Goal: Task Accomplishment & Management: Complete application form

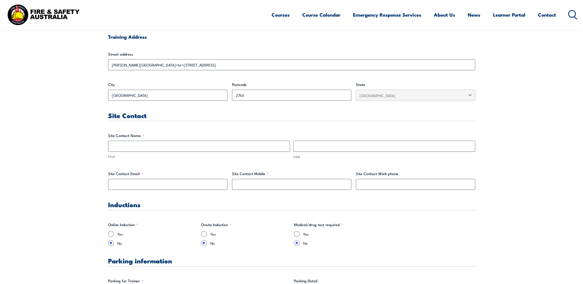
scroll to position [229, 0]
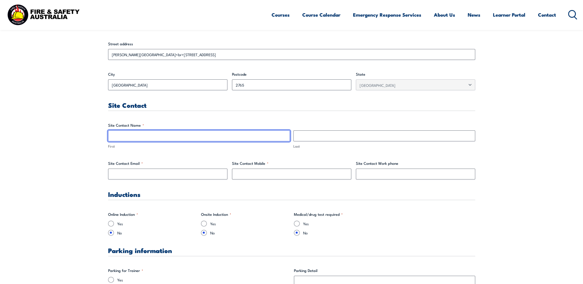
click at [277, 137] on input "First" at bounding box center [199, 135] width 182 height 11
type input "[PERSON_NAME]"
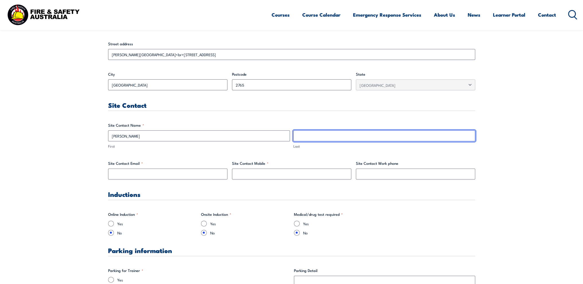
type input "De Caux"
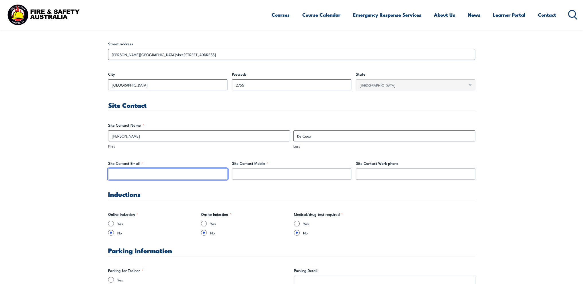
type input "[EMAIL_ADDRESS][DOMAIN_NAME]"
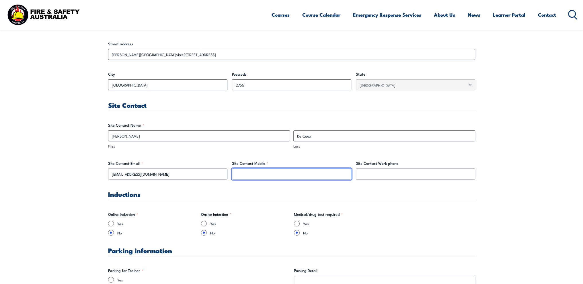
type input "0433475548"
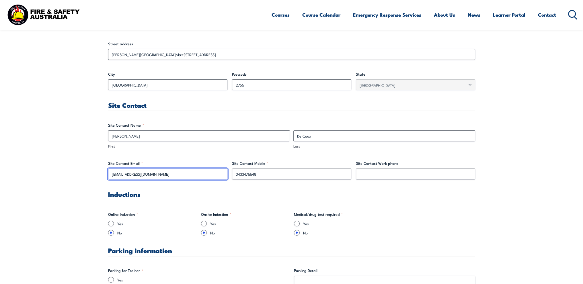
drag, startPoint x: 190, startPoint y: 175, endPoint x: 95, endPoint y: 174, distance: 94.9
type input "[PERSON_NAME][EMAIL_ADDRESS][DOMAIN_NAME][PERSON_NAME]"
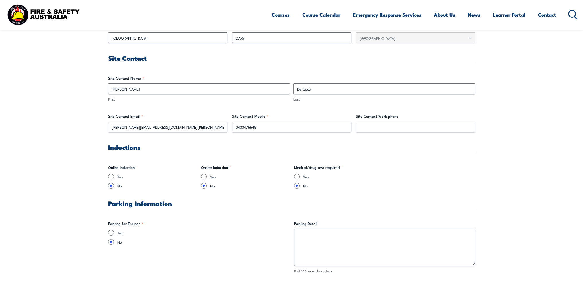
scroll to position [287, 0]
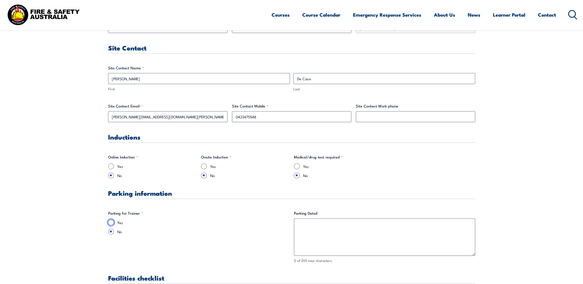
click at [111, 222] on input "Yes" at bounding box center [111, 223] width 6 height 6
radio input "true"
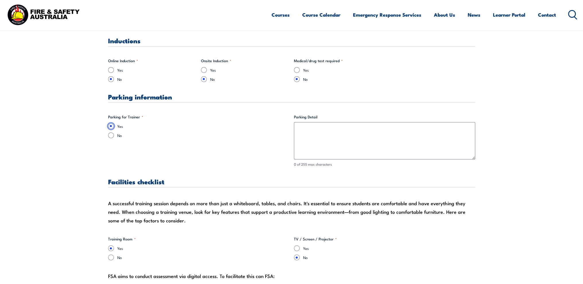
scroll to position [401, 0]
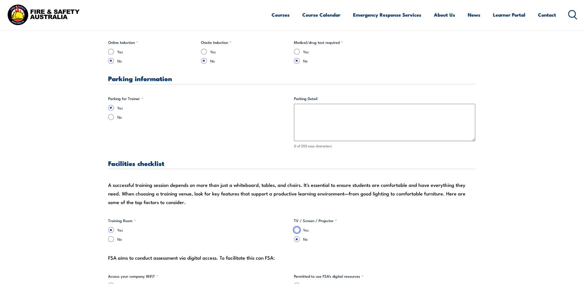
click at [299, 229] on input "Yes" at bounding box center [297, 230] width 6 height 6
radio input "true"
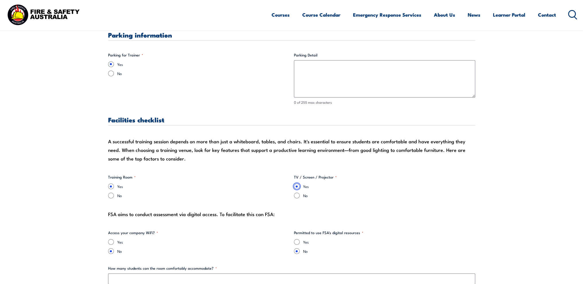
scroll to position [459, 0]
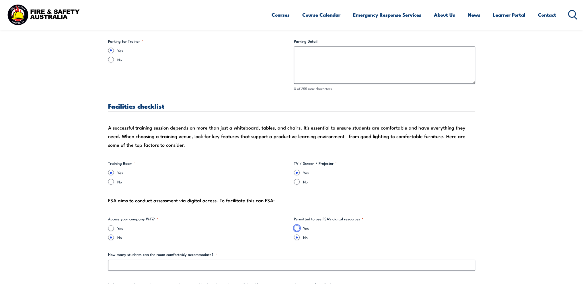
click at [299, 228] on input "Yes" at bounding box center [297, 228] width 6 height 6
radio input "true"
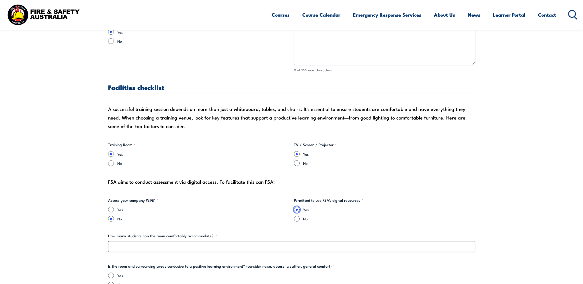
scroll to position [487, 0]
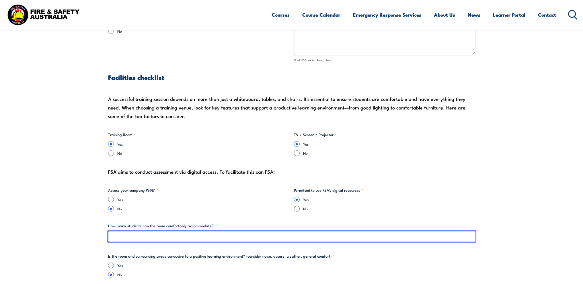
click at [284, 237] on input "How many students can the room comfortably accommodate? *" at bounding box center [291, 236] width 367 height 11
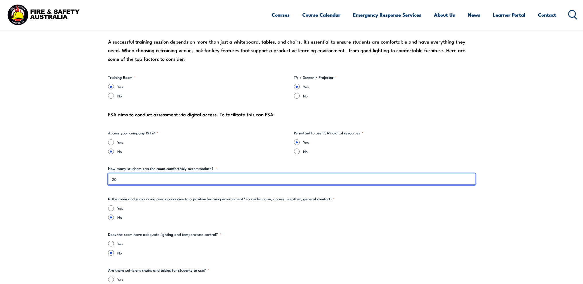
type input "20"
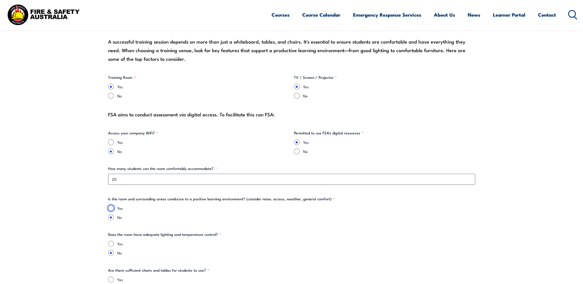
click at [110, 206] on input "Yes" at bounding box center [111, 208] width 6 height 6
radio input "true"
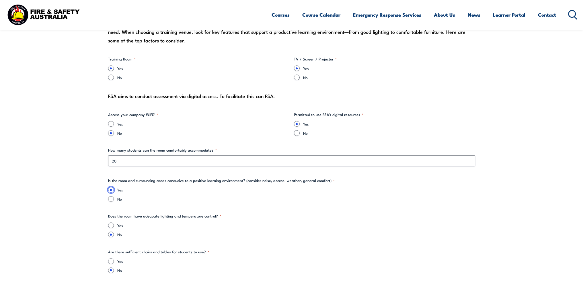
scroll to position [573, 0]
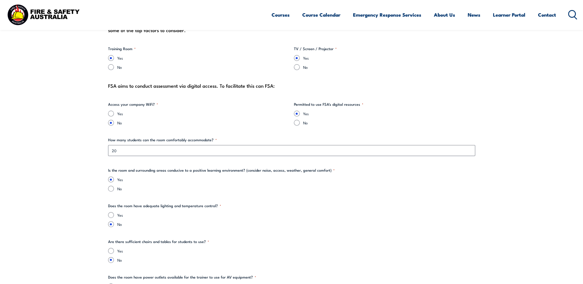
click at [111, 215] on input "Yes" at bounding box center [111, 215] width 6 height 6
radio input "true"
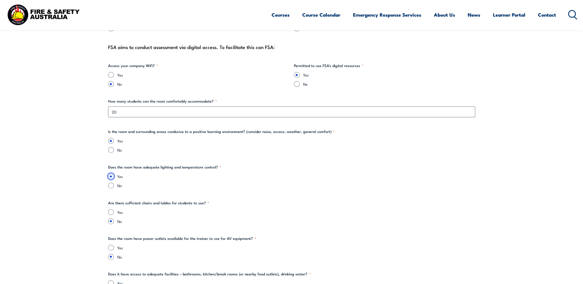
scroll to position [631, 0]
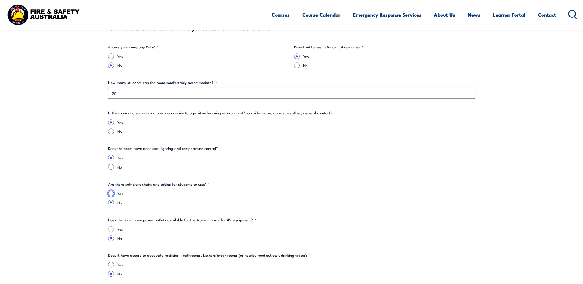
click at [110, 194] on input "Yes" at bounding box center [111, 194] width 6 height 6
radio input "true"
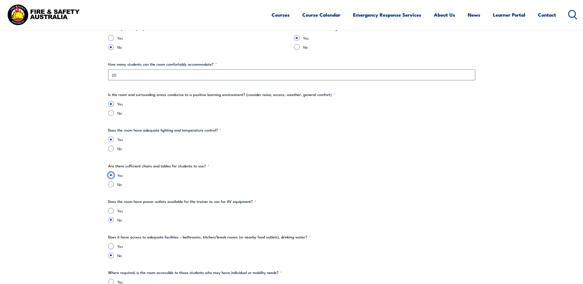
scroll to position [659, 0]
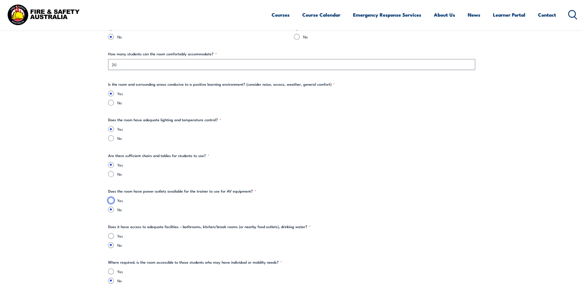
click at [110, 199] on input "Yes" at bounding box center [111, 200] width 6 height 6
radio input "true"
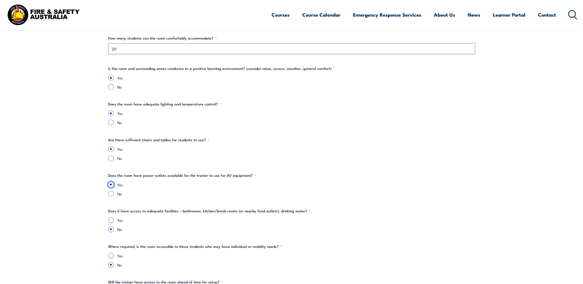
scroll to position [688, 0]
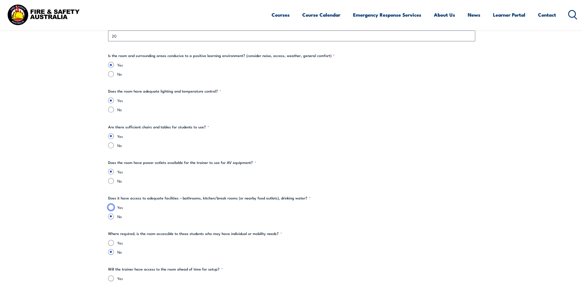
click at [110, 205] on input "Yes" at bounding box center [111, 207] width 6 height 6
radio input "true"
click at [112, 242] on input "Yes" at bounding box center [111, 243] width 6 height 6
radio input "true"
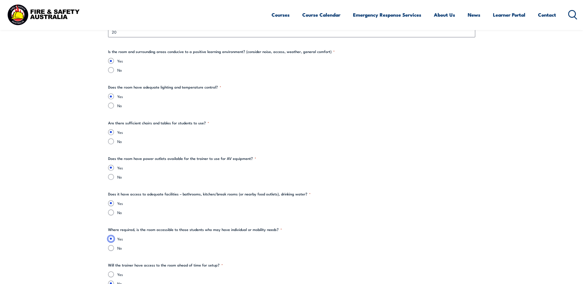
scroll to position [717, 0]
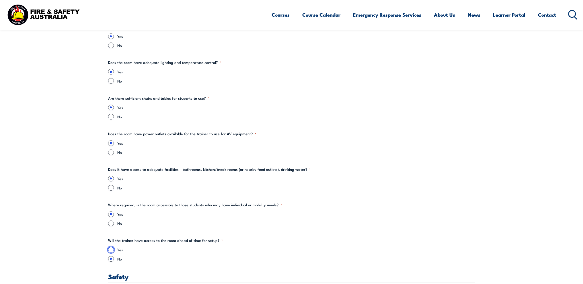
click at [111, 249] on input "Yes" at bounding box center [111, 250] width 6 height 6
radio input "true"
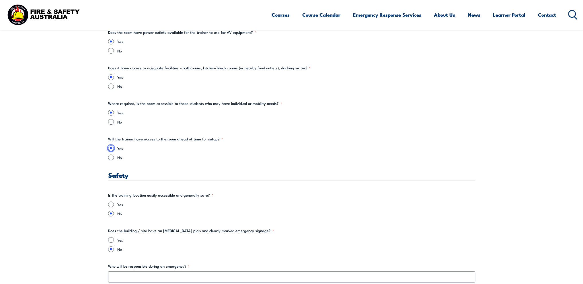
scroll to position [831, 0]
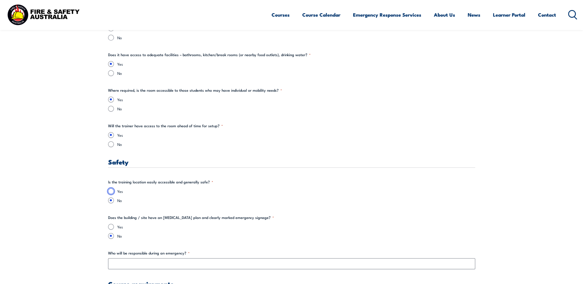
click at [112, 189] on input "Yes" at bounding box center [111, 191] width 6 height 6
radio input "true"
click at [112, 227] on input "Yes" at bounding box center [111, 227] width 6 height 6
radio input "true"
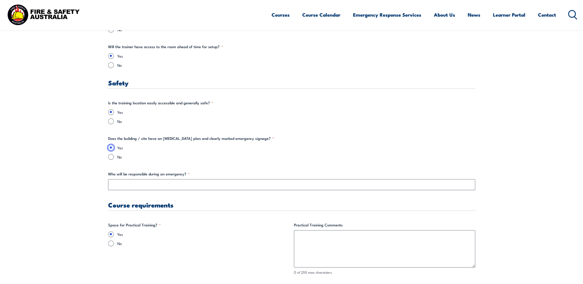
scroll to position [917, 0]
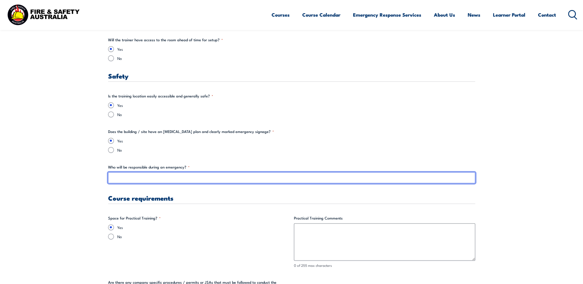
click at [313, 179] on input "Who will be responsible during an emergency? *" at bounding box center [291, 177] width 367 height 11
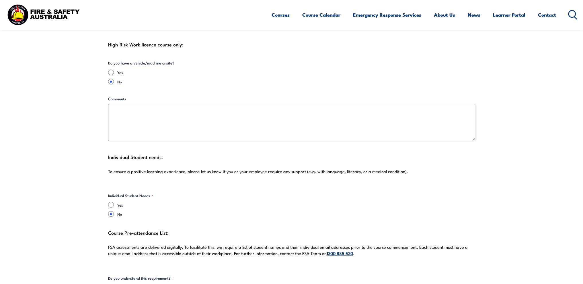
scroll to position [1433, 0]
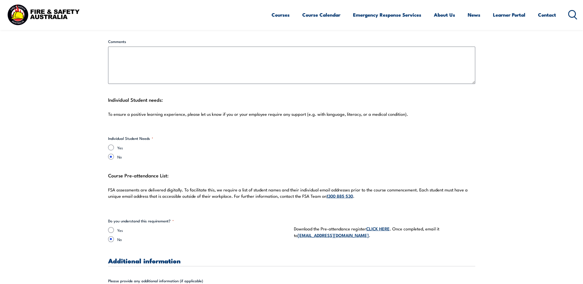
type input "Onsite OIC"
click at [110, 227] on input "Yes" at bounding box center [111, 230] width 6 height 6
radio input "true"
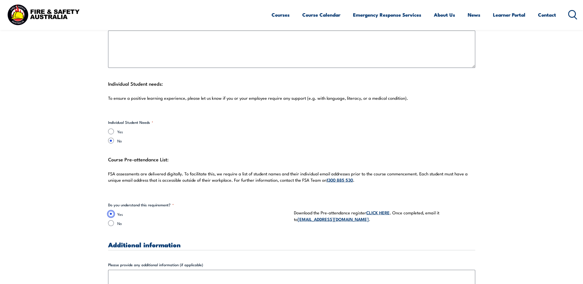
scroll to position [1490, 0]
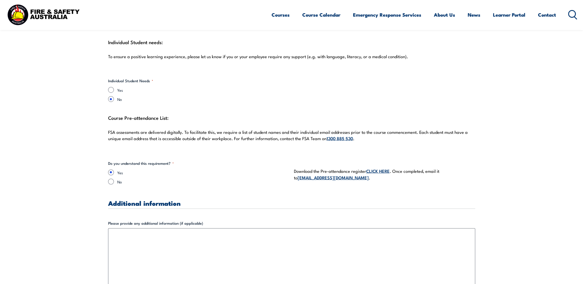
click at [376, 168] on link "CLICK HERE" at bounding box center [378, 171] width 24 height 6
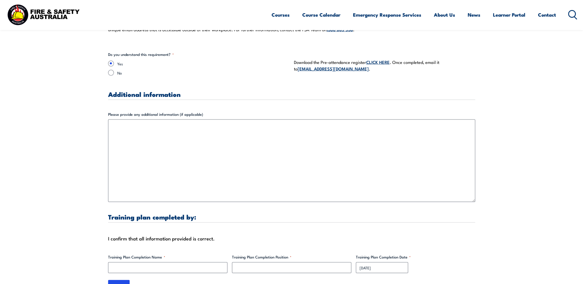
scroll to position [1634, 0]
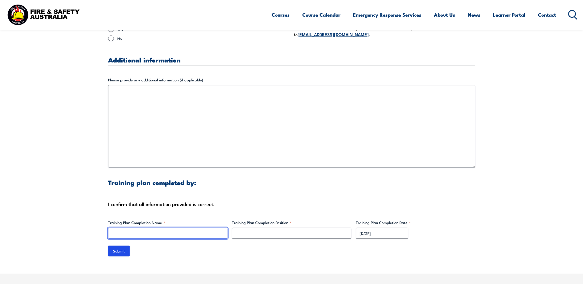
click at [194, 228] on input "Training Plan Completion Name *" at bounding box center [167, 233] width 119 height 11
type input "[PERSON_NAME]"
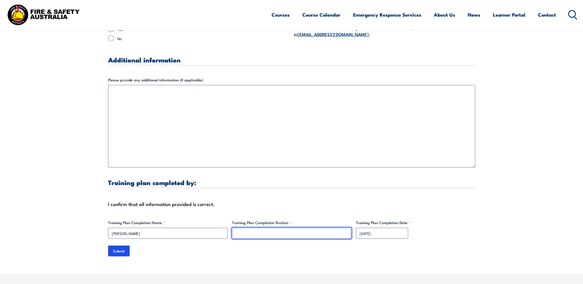
click at [276, 228] on input "Training Plan Completion Position *" at bounding box center [291, 233] width 119 height 11
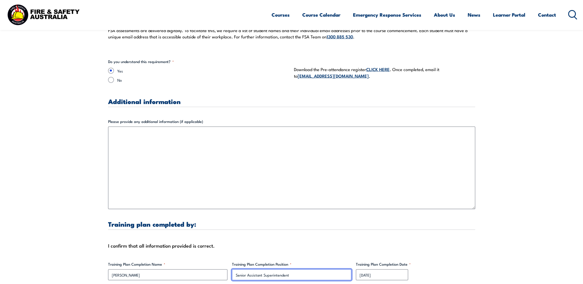
scroll to position [1720, 0]
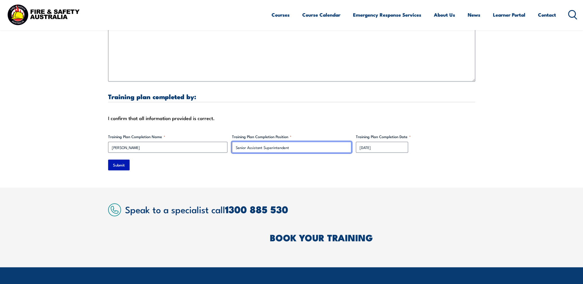
type input "Senior Assistant Superintendent"
click at [122, 160] on input "Submit" at bounding box center [118, 165] width 21 height 11
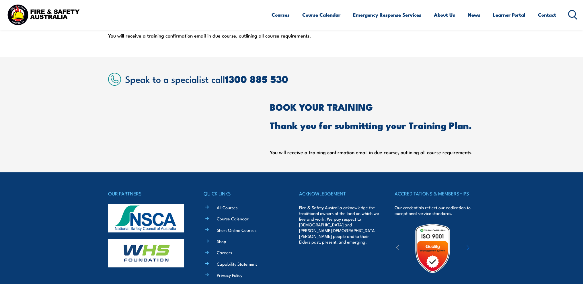
scroll to position [115, 0]
